Goal: Obtain resource: Download file/media

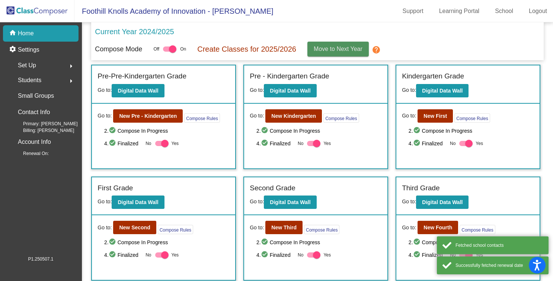
click at [331, 48] on span "Move to Next Year" at bounding box center [337, 49] width 49 height 6
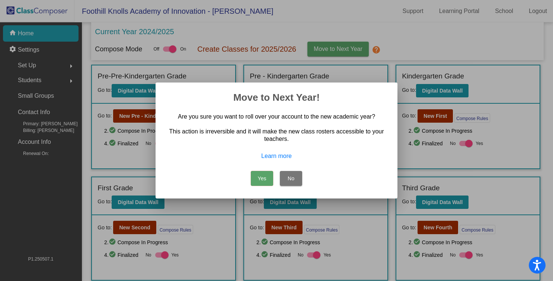
click at [260, 180] on button "Yes" at bounding box center [262, 178] width 22 height 15
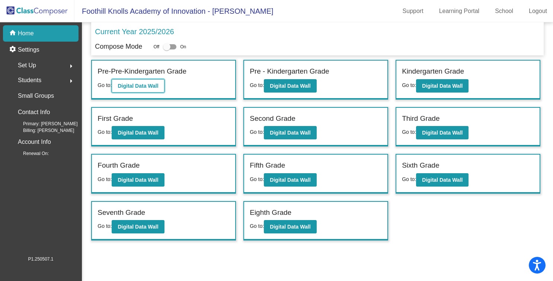
click at [148, 90] on button "Digital Data Wall" at bounding box center [138, 85] width 52 height 13
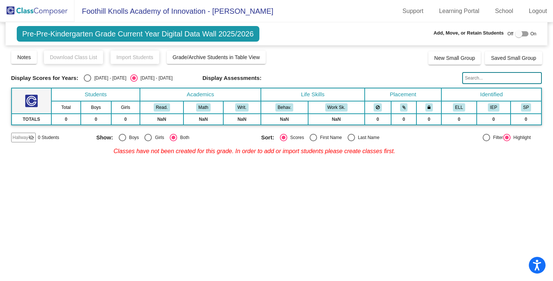
click at [47, 12] on img at bounding box center [37, 11] width 74 height 22
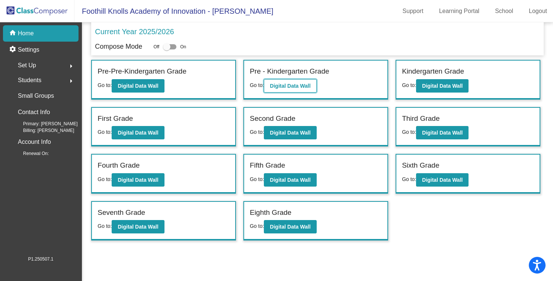
click at [306, 82] on button "Digital Data Wall" at bounding box center [290, 85] width 52 height 13
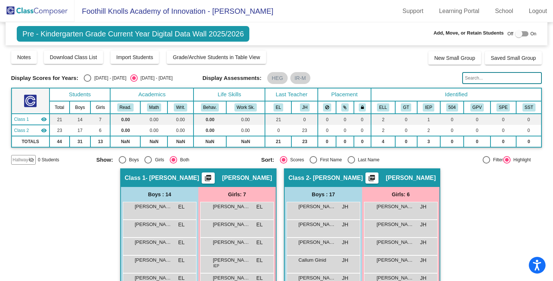
scroll to position [0, 0]
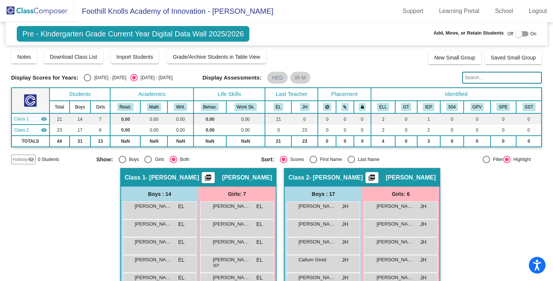
click at [261, 179] on span "[PERSON_NAME]" at bounding box center [247, 177] width 50 height 7
click at [212, 178] on mat-icon "picture_as_pdf" at bounding box center [207, 179] width 9 height 10
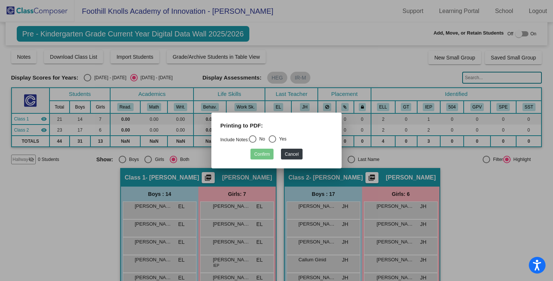
click at [370, 23] on div at bounding box center [276, 140] width 553 height 281
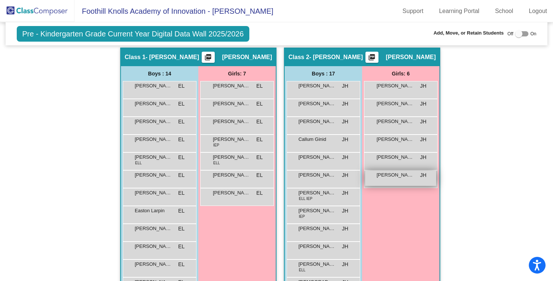
scroll to position [0, 0]
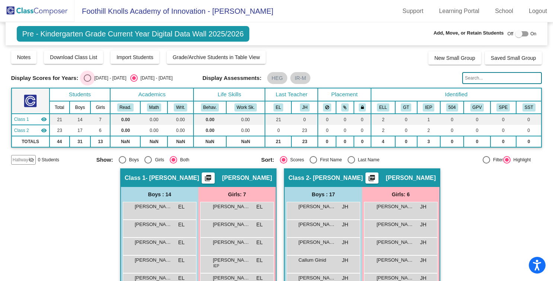
click at [87, 80] on div "Select an option" at bounding box center [87, 77] width 7 height 7
click at [87, 82] on input "[DATE] - [DATE]" at bounding box center [87, 82] width 0 height 0
radio input "true"
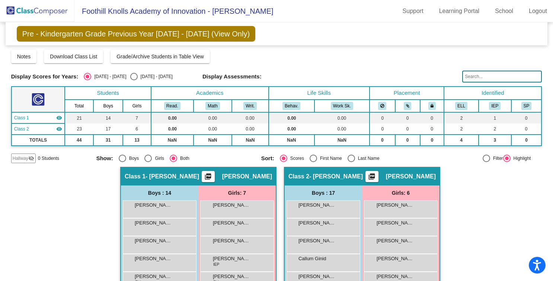
click at [138, 75] on div "[DATE] - [DATE]" at bounding box center [155, 76] width 35 height 7
click at [134, 80] on input "[DATE] - [DATE]" at bounding box center [133, 80] width 0 height 0
radio input "true"
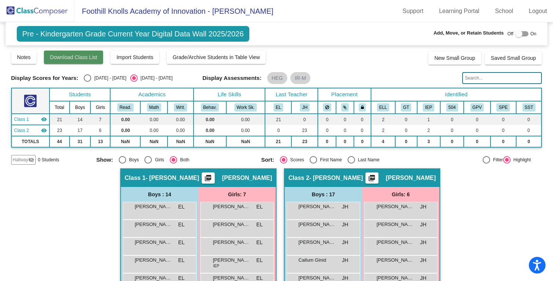
click at [79, 56] on span "Download Class List" at bounding box center [73, 57] width 47 height 6
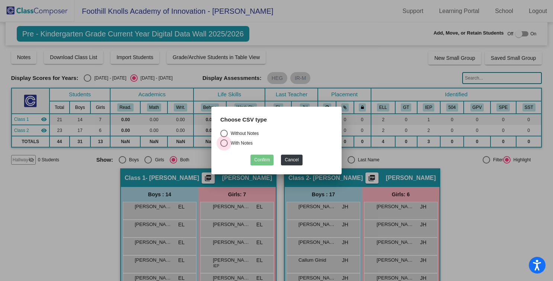
click at [223, 144] on div "Select an option" at bounding box center [223, 142] width 7 height 7
click at [223, 147] on input "With Notes" at bounding box center [223, 147] width 0 height 0
radio input "true"
click at [380, 63] on div at bounding box center [276, 140] width 553 height 281
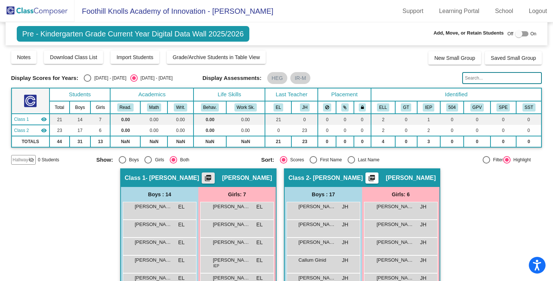
click at [211, 178] on mat-icon "picture_as_pdf" at bounding box center [207, 179] width 9 height 10
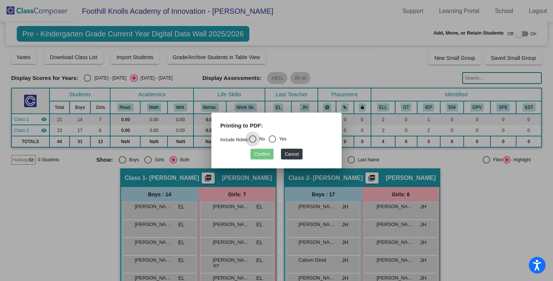
click at [254, 143] on mat-radio-button "No" at bounding box center [257, 140] width 16 height 10
click at [276, 139] on div "Select an option" at bounding box center [271, 138] width 7 height 7
click at [272, 143] on input "Yes" at bounding box center [272, 143] width 0 height 0
radio input "true"
click at [254, 154] on button "Confirm" at bounding box center [261, 154] width 23 height 11
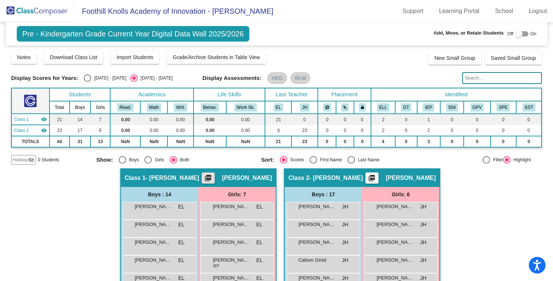
click at [162, 179] on span "- [PERSON_NAME]" at bounding box center [172, 177] width 54 height 7
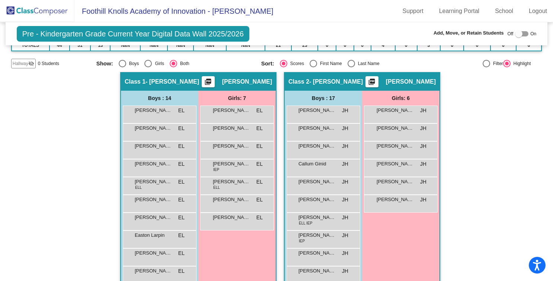
scroll to position [93, 0]
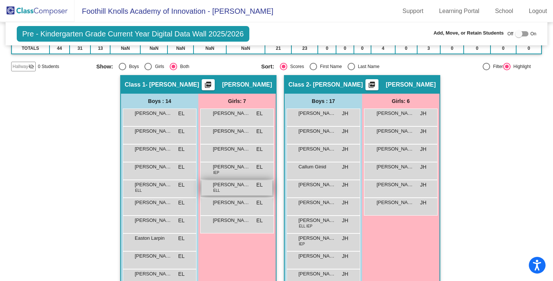
click at [244, 186] on span "[PERSON_NAME]" at bounding box center [231, 184] width 37 height 7
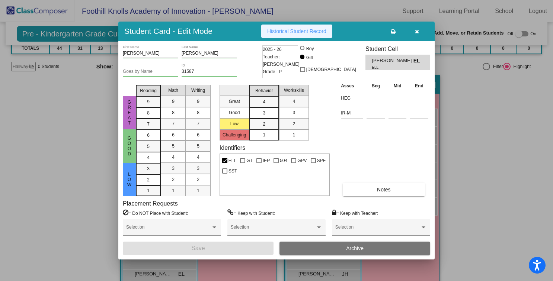
click at [288, 29] on span "Historical Student Record" at bounding box center [296, 31] width 59 height 6
click at [413, 34] on button "button" at bounding box center [417, 31] width 24 height 13
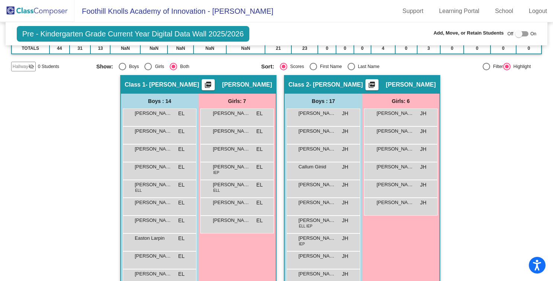
scroll to position [0, 0]
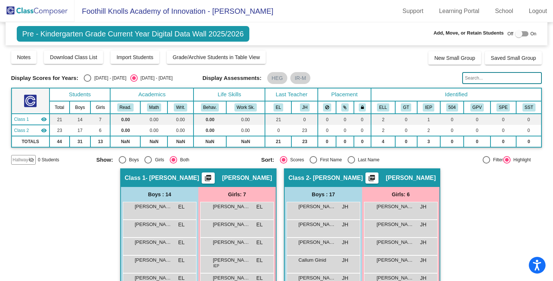
click at [30, 13] on img at bounding box center [37, 11] width 74 height 22
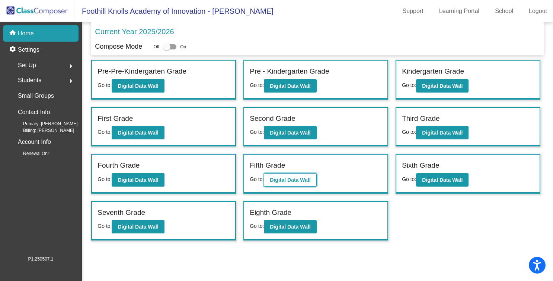
click at [299, 181] on b "Digital Data Wall" at bounding box center [290, 180] width 41 height 6
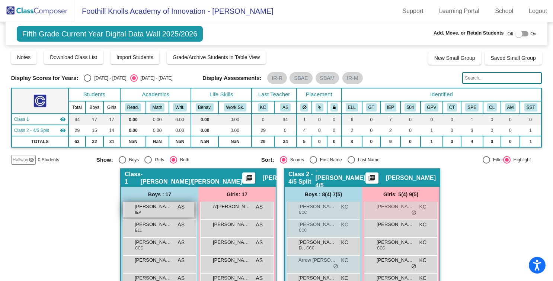
click at [164, 207] on span "[PERSON_NAME]" at bounding box center [153, 206] width 37 height 7
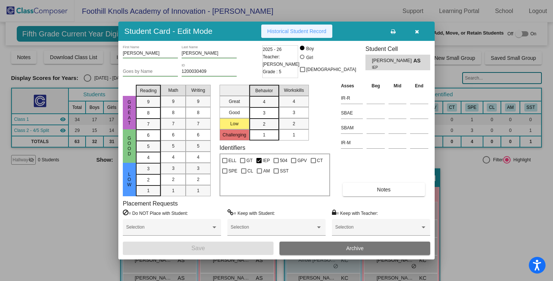
click at [294, 28] on button "Historical Student Record" at bounding box center [296, 31] width 71 height 13
click at [416, 31] on icon "button" at bounding box center [417, 31] width 4 height 5
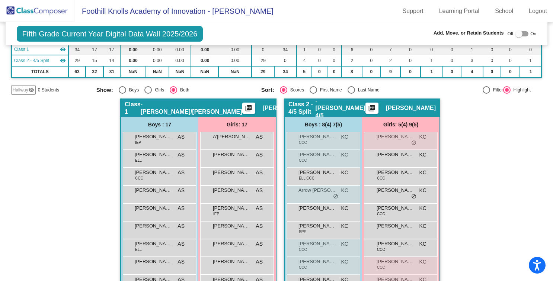
scroll to position [78, 0]
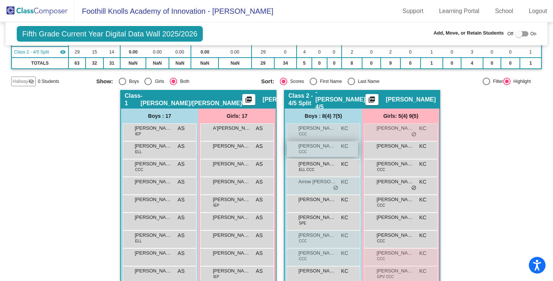
click at [331, 151] on div "[PERSON_NAME] CCC KC lock do_not_disturb_alt" at bounding box center [322, 149] width 71 height 15
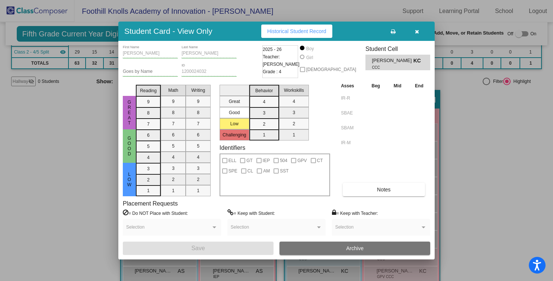
click at [314, 31] on span "Historical Student Record" at bounding box center [296, 31] width 59 height 6
click at [416, 28] on button "button" at bounding box center [417, 31] width 24 height 13
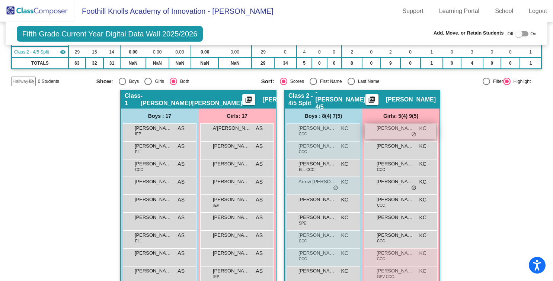
click at [399, 132] on div "[PERSON_NAME] KC lock do_not_disturb_alt" at bounding box center [400, 131] width 71 height 15
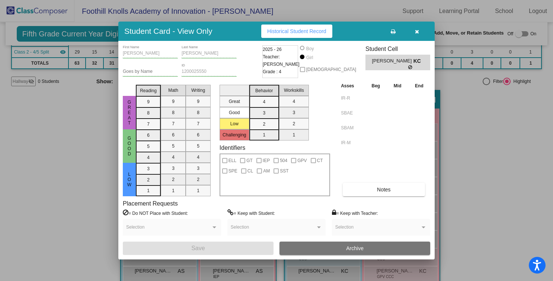
click at [312, 26] on button "Historical Student Record" at bounding box center [296, 31] width 71 height 13
drag, startPoint x: 421, startPoint y: 30, endPoint x: 483, endPoint y: 116, distance: 105.8
click at [421, 30] on button "button" at bounding box center [417, 31] width 24 height 13
